Goal: Find specific page/section: Find specific page/section

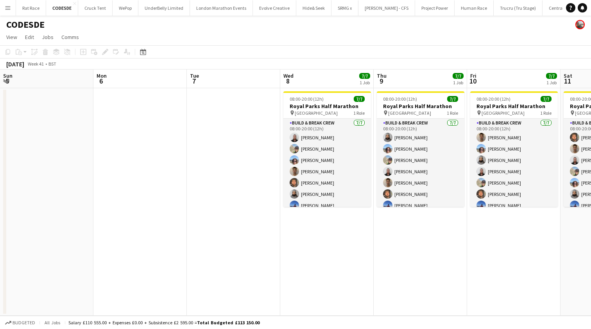
scroll to position [0, 264]
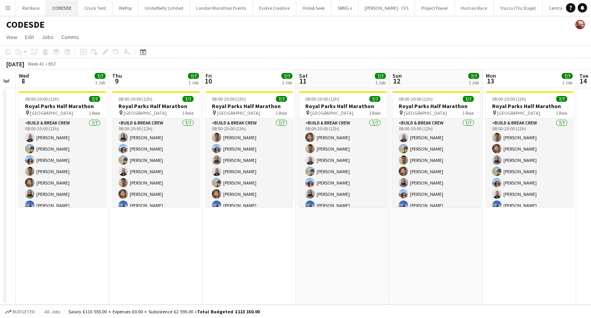
click at [50, 10] on button "CODESDE Close" at bounding box center [62, 7] width 32 height 15
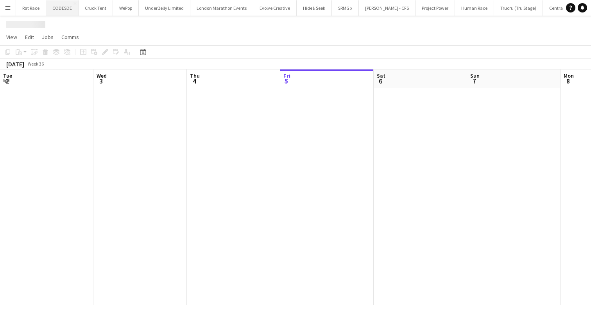
scroll to position [0, 187]
click at [20, 12] on button "Rat Race Close" at bounding box center [31, 7] width 30 height 15
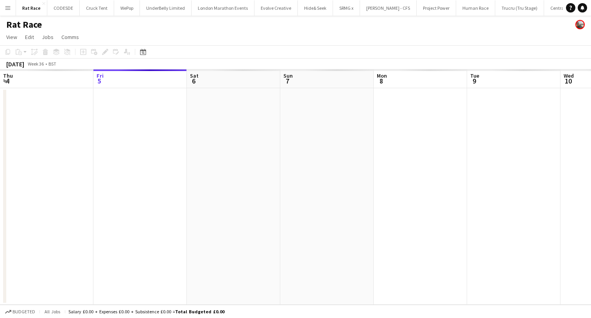
click at [12, 11] on button "Menu" at bounding box center [8, 8] width 16 height 16
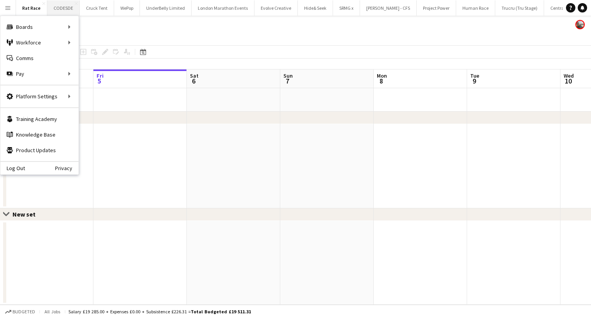
click at [60, 4] on button "CODESDE Close" at bounding box center [63, 7] width 32 height 15
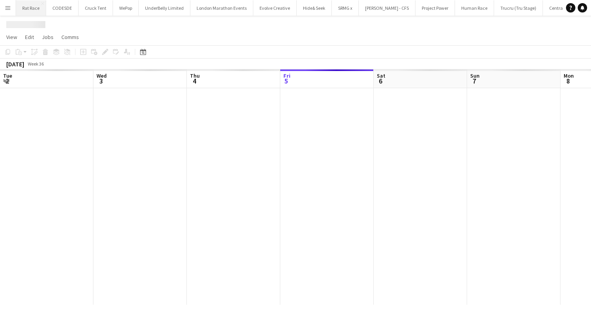
scroll to position [0, 187]
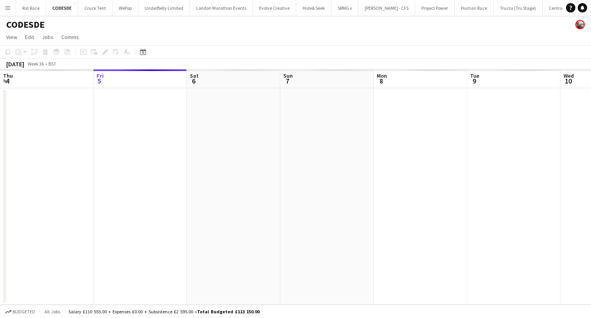
click at [14, 6] on button "Menu" at bounding box center [8, 8] width 16 height 16
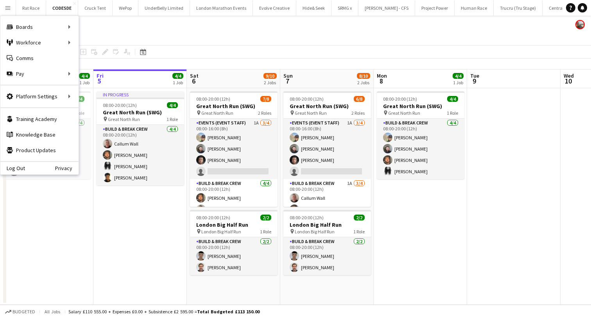
click at [114, 36] on app-page-menu "View Day view expanded Day view collapsed Month view Date picker Jump to [DATE]…" at bounding box center [295, 37] width 591 height 15
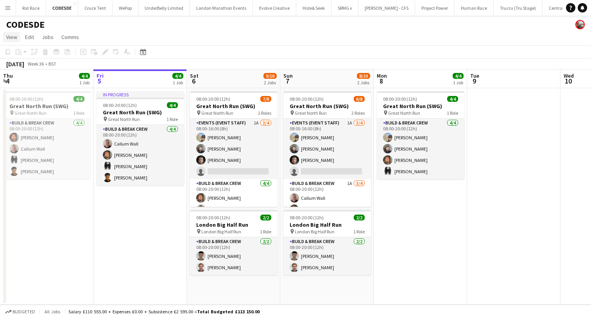
click at [10, 41] on link "View" at bounding box center [11, 37] width 17 height 10
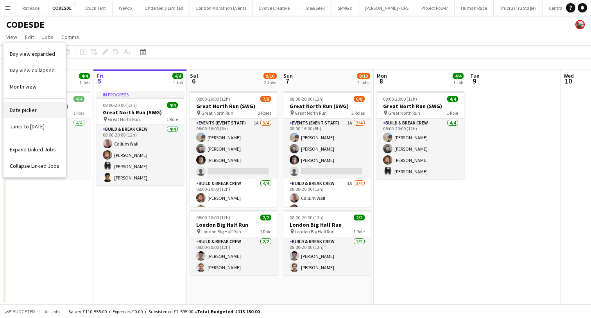
click at [18, 104] on link "Date picker" at bounding box center [35, 110] width 62 height 16
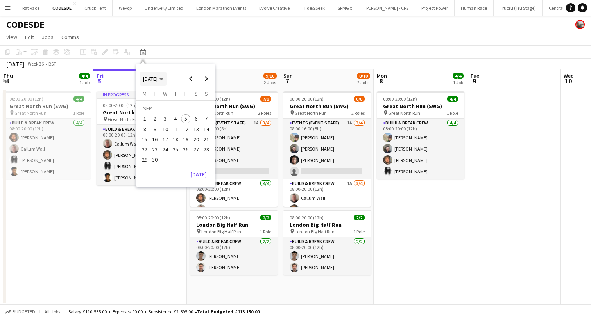
click at [163, 79] on icon "Choose month and year" at bounding box center [161, 80] width 4 height 2
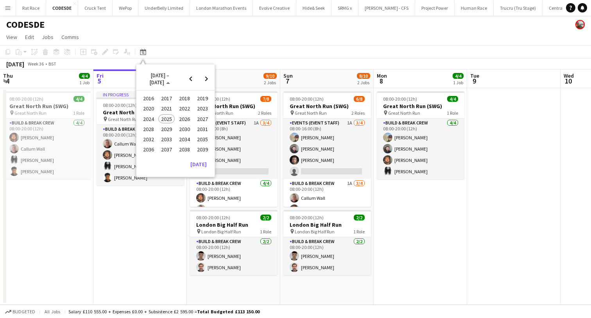
click at [151, 117] on span "2024" at bounding box center [148, 118] width 16 height 9
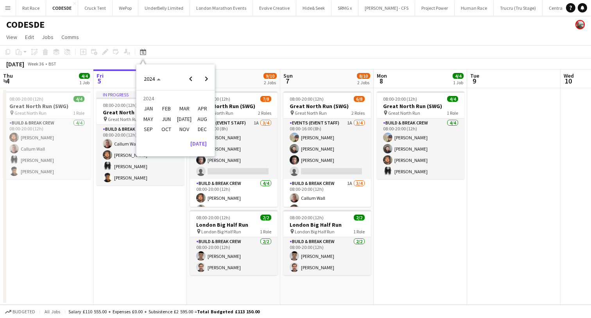
click at [151, 127] on span "SEP" at bounding box center [148, 129] width 16 height 9
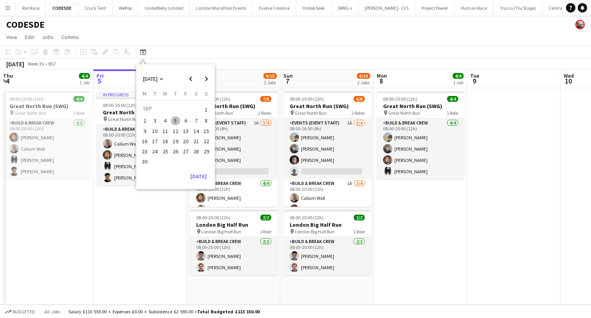
click at [187, 116] on span "6" at bounding box center [185, 120] width 9 height 9
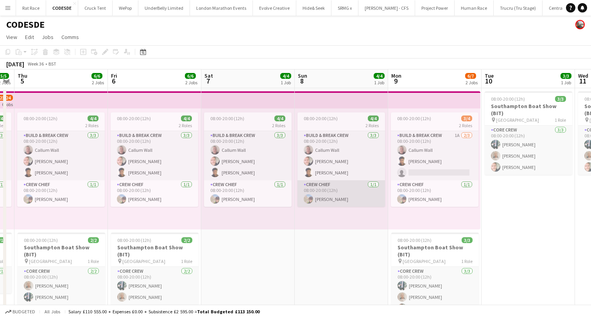
scroll to position [0, 371]
